Goal: Task Accomplishment & Management: Manage account settings

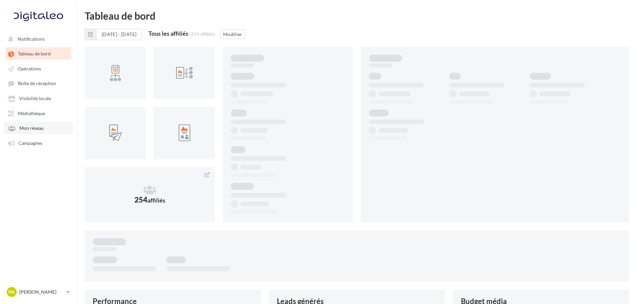
click at [34, 124] on link "Mon réseau" at bounding box center [38, 128] width 69 height 12
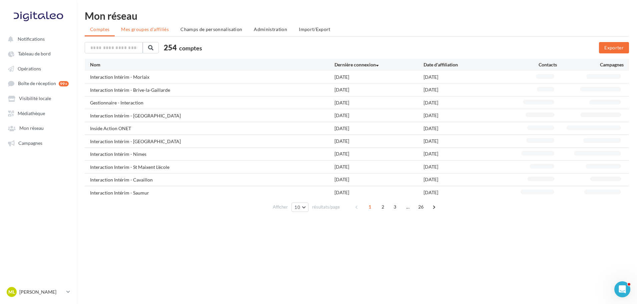
click at [155, 33] on li "Mes groupes d'affiliés" at bounding box center [145, 29] width 58 height 12
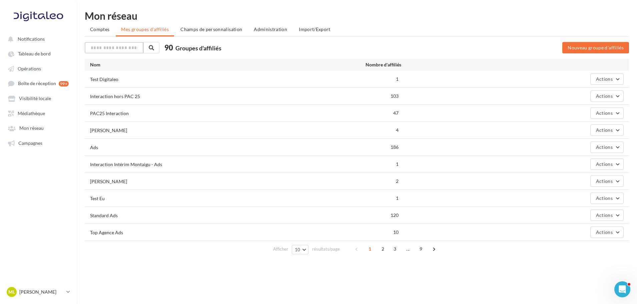
click at [126, 48] on input "text" at bounding box center [114, 47] width 59 height 11
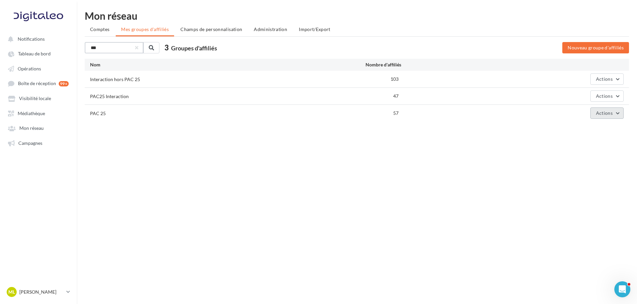
type input "***"
click at [611, 112] on span "Actions" at bounding box center [604, 113] width 17 height 6
click at [597, 135] on button "Editer" at bounding box center [590, 128] width 67 height 17
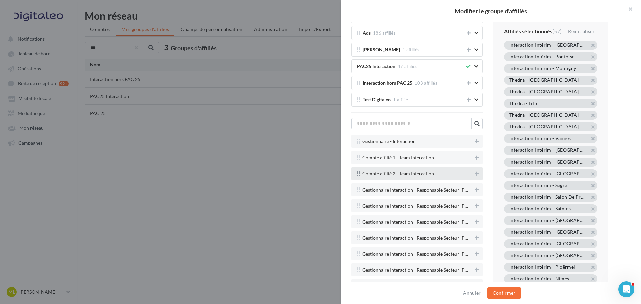
scroll to position [1435, 0]
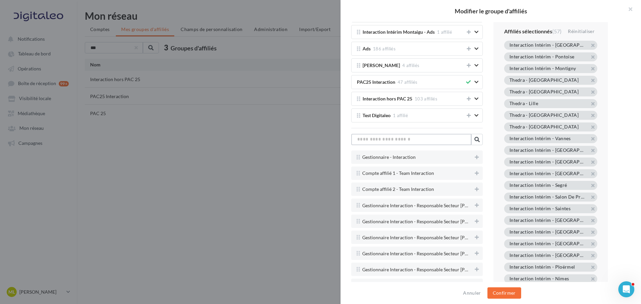
click at [420, 143] on input "text" at bounding box center [411, 139] width 120 height 11
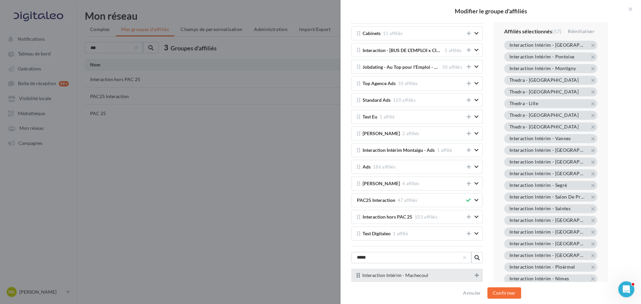
click at [474, 276] on icon at bounding box center [476, 275] width 4 height 5
click at [408, 261] on input "*****" at bounding box center [411, 257] width 120 height 11
type input "*******"
click at [474, 276] on icon at bounding box center [476, 275] width 4 height 5
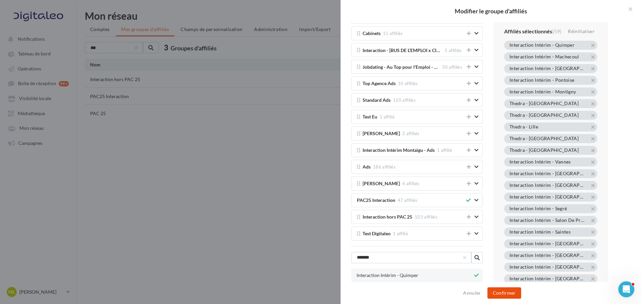
click at [516, 294] on button "Confirmer" at bounding box center [504, 292] width 34 height 11
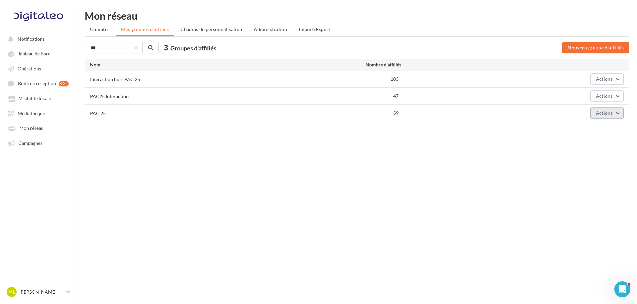
click at [608, 113] on span "Actions" at bounding box center [604, 113] width 17 height 6
click at [607, 127] on button "Editer" at bounding box center [590, 128] width 67 height 17
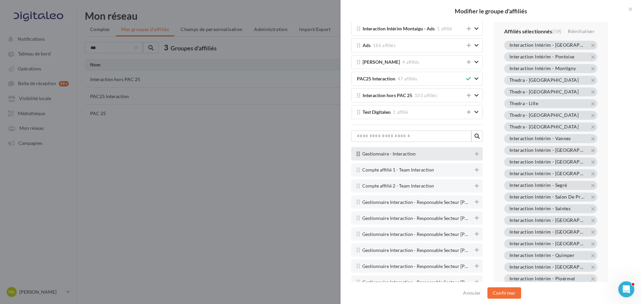
scroll to position [1401, 0]
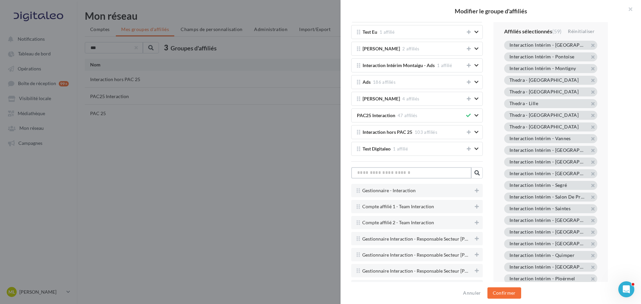
click at [426, 172] on input "text" at bounding box center [411, 172] width 120 height 11
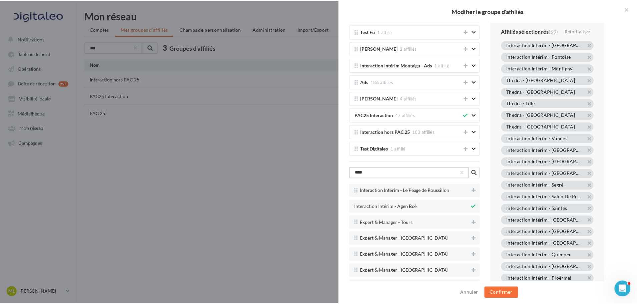
scroll to position [1317, 0]
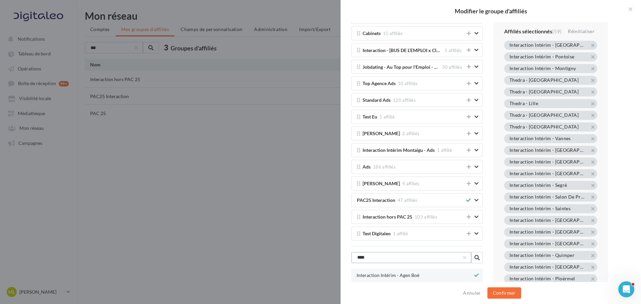
type input "****"
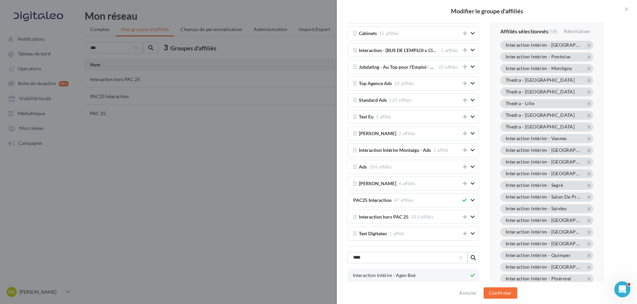
drag, startPoint x: 173, startPoint y: 175, endPoint x: 68, endPoint y: 1, distance: 202.2
click at [169, 171] on div at bounding box center [318, 152] width 637 height 304
